Goal: Navigation & Orientation: Find specific page/section

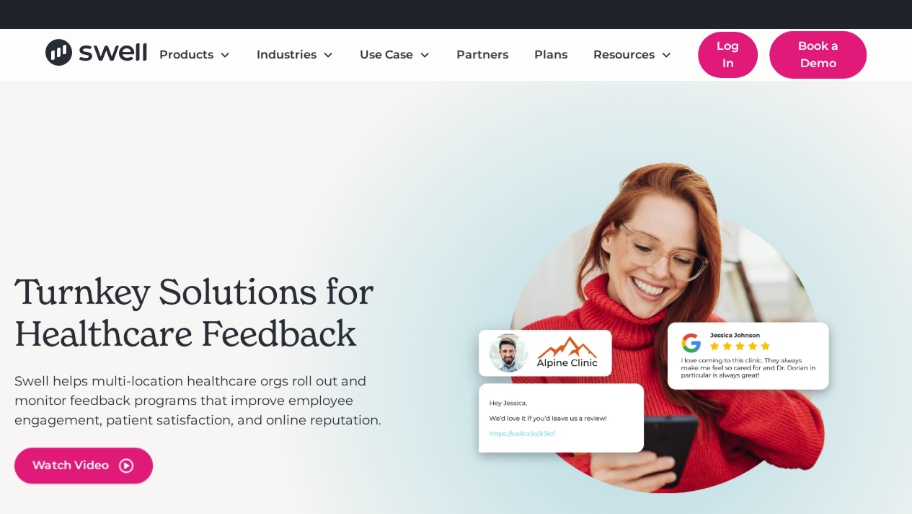
click at [713, 53] on link "Log In" at bounding box center [728, 55] width 60 height 46
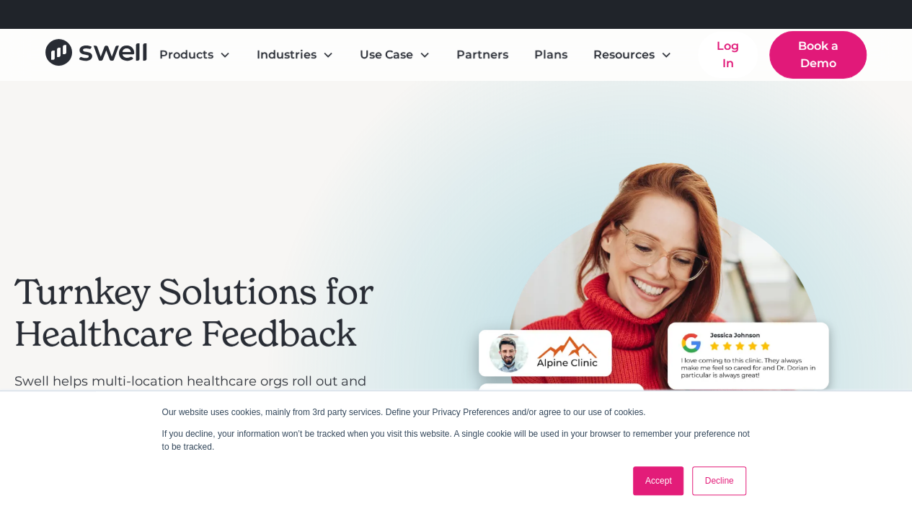
click at [713, 483] on link "Decline" at bounding box center [718, 480] width 53 height 29
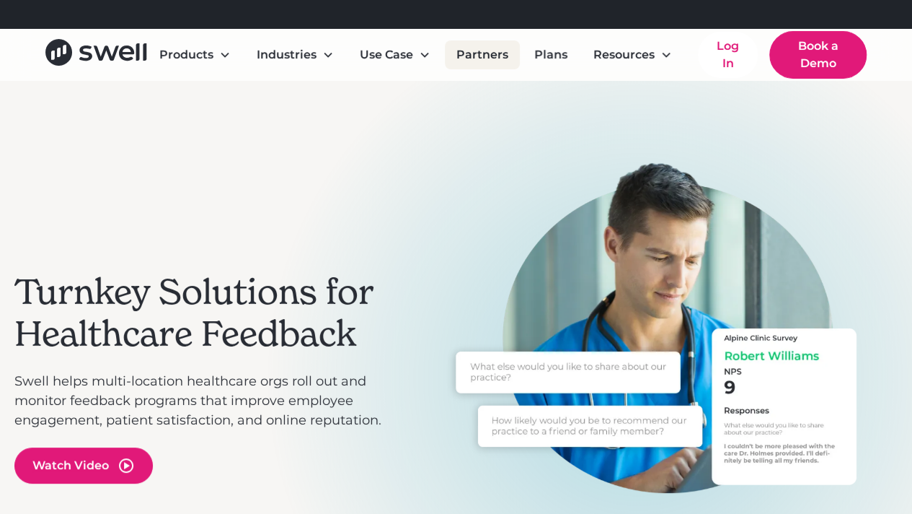
click at [492, 61] on link "Partners" at bounding box center [482, 54] width 75 height 29
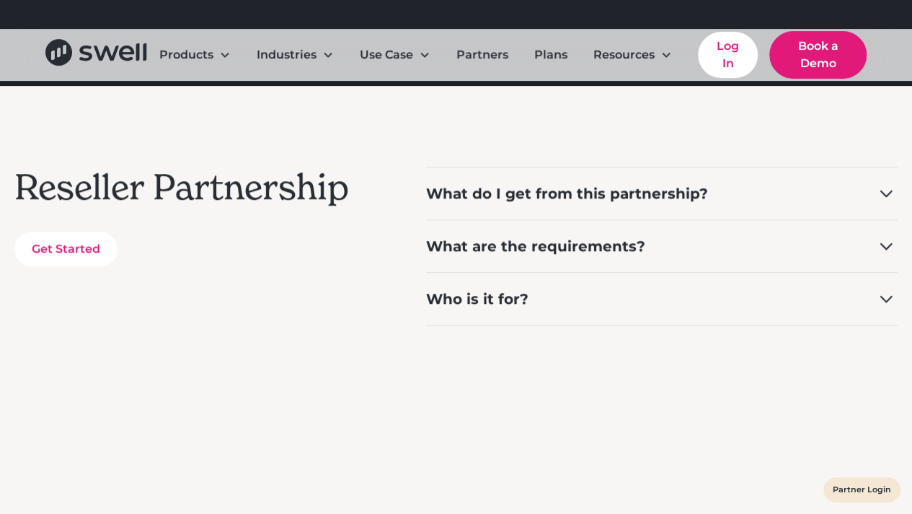
scroll to position [300, 0]
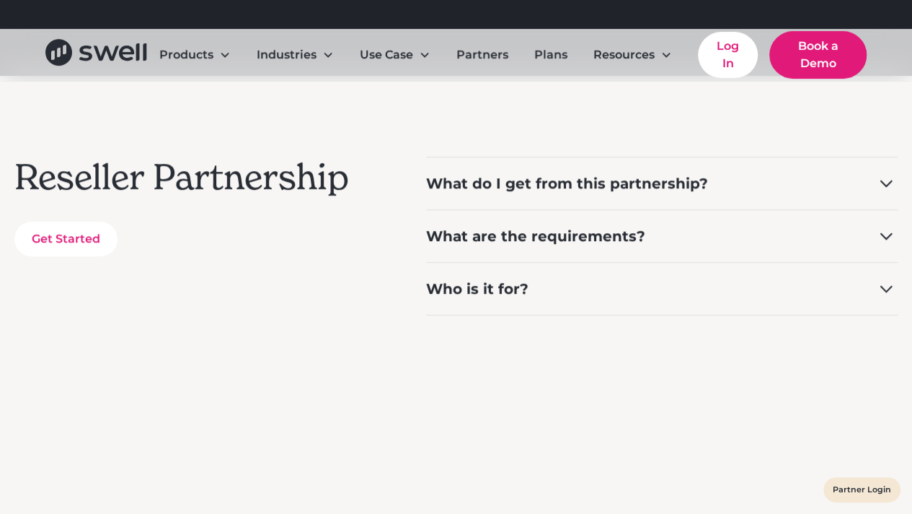
click at [889, 185] on icon at bounding box center [886, 183] width 23 height 23
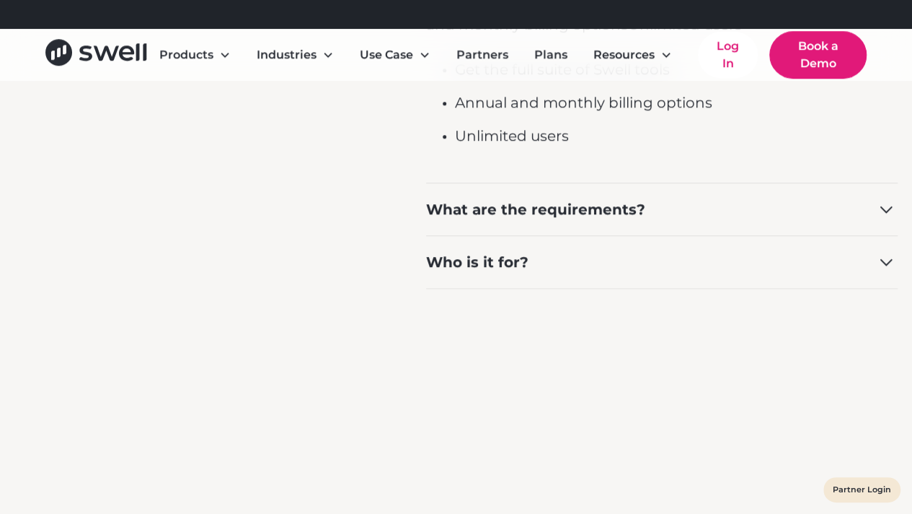
scroll to position [608, 0]
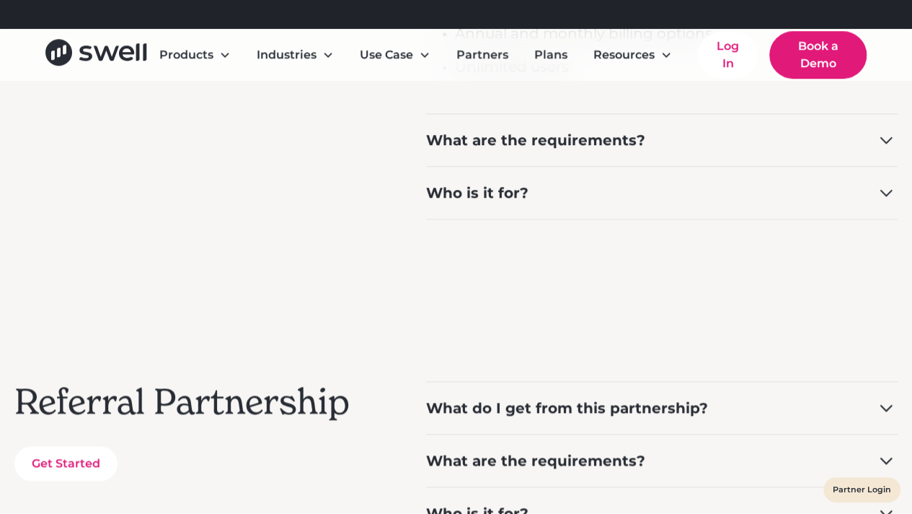
click at [885, 144] on icon at bounding box center [886, 139] width 23 height 23
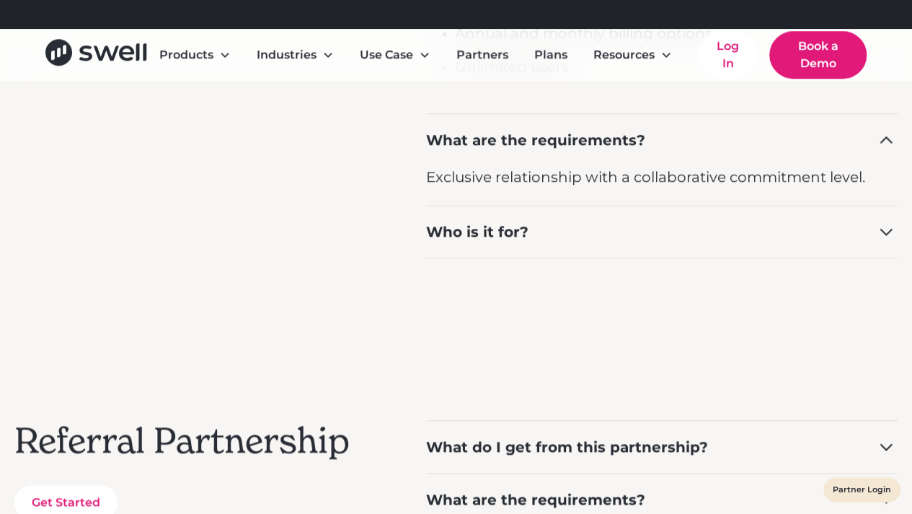
click at [886, 234] on icon at bounding box center [886, 231] width 23 height 23
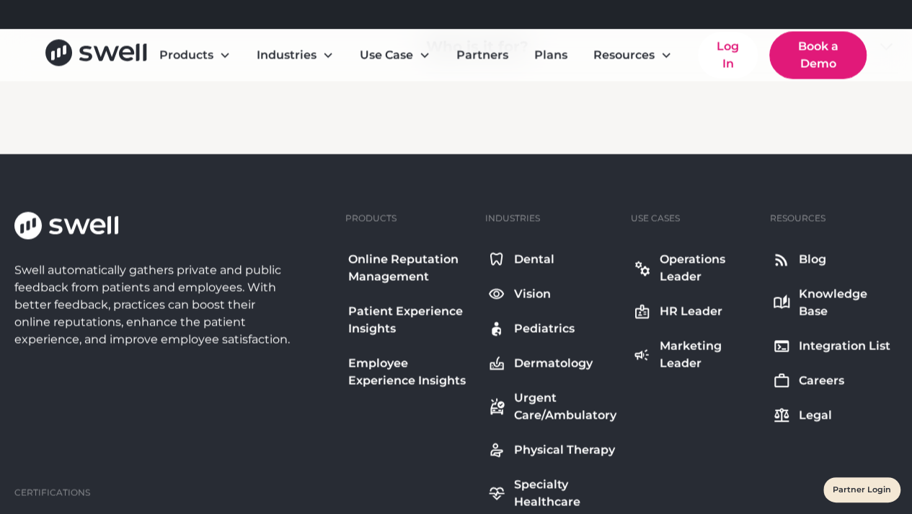
scroll to position [1199, 0]
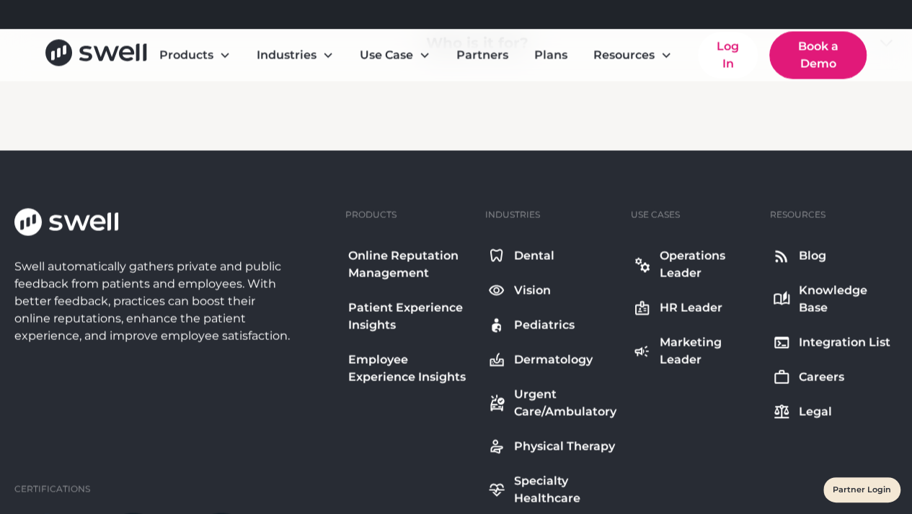
click at [844, 333] on div "Integration List" at bounding box center [845, 341] width 92 height 17
